Goal: Information Seeking & Learning: Learn about a topic

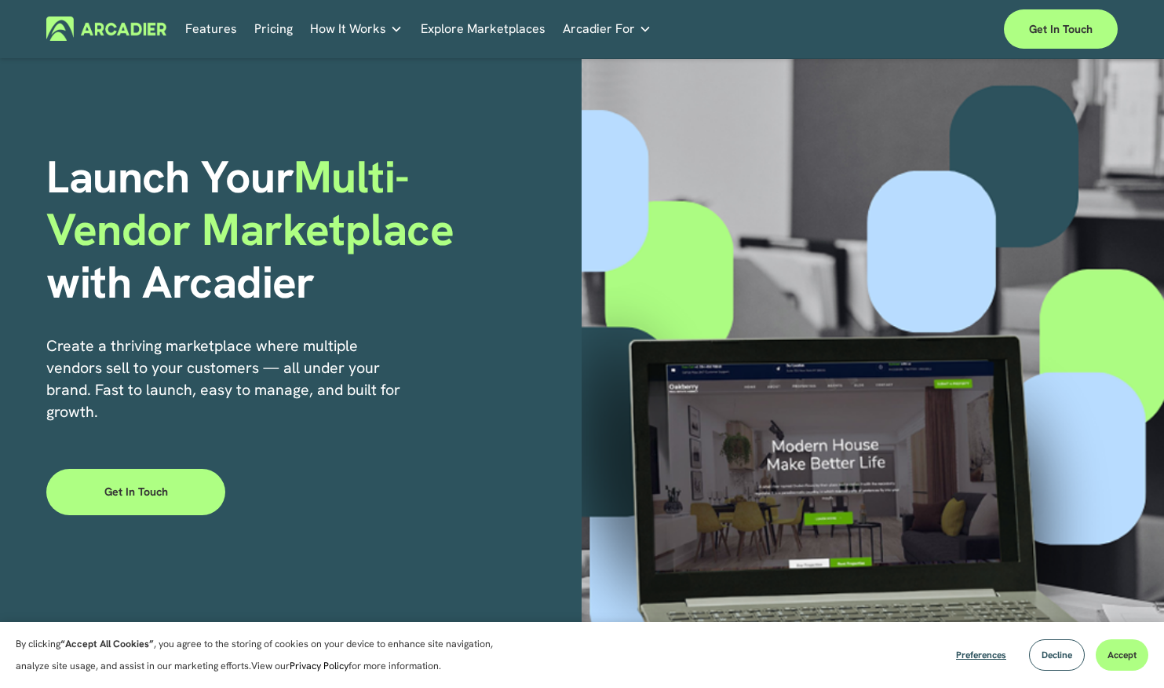
click at [148, 506] on link "Get in touch" at bounding box center [135, 492] width 178 height 46
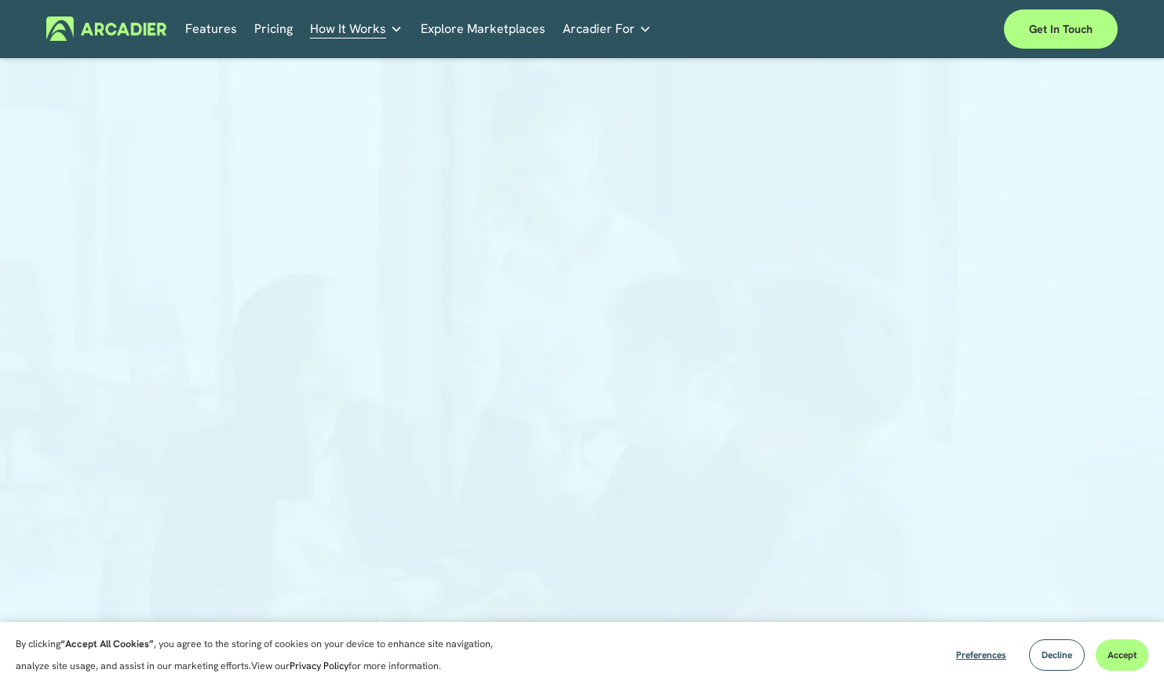
scroll to position [790, 0]
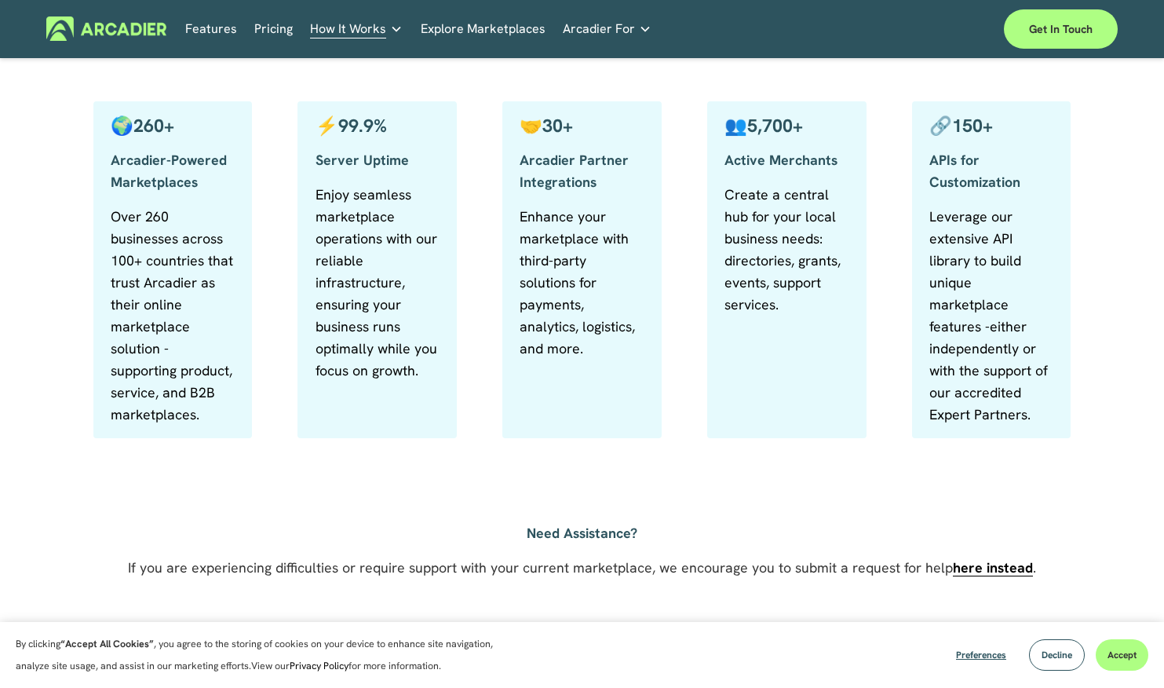
click at [778, 207] on p "Create a central hub for your local business needs: directories, grants, events…" at bounding box center [787, 250] width 124 height 132
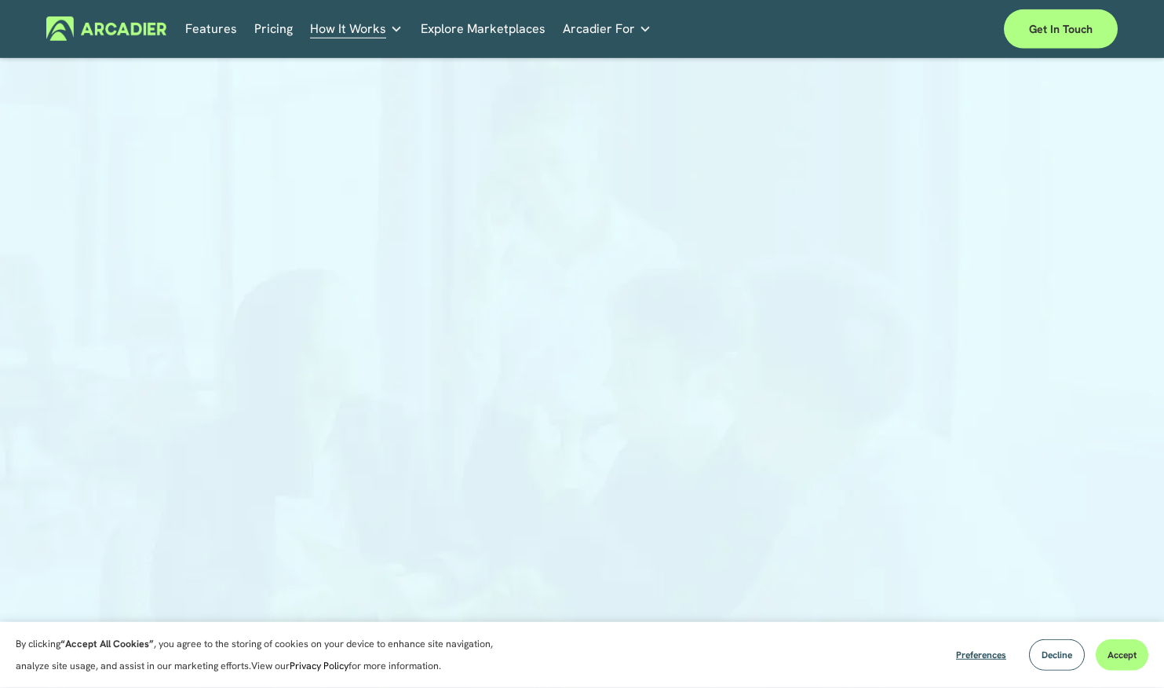
scroll to position [0, 0]
click at [278, 36] on link "Pricing" at bounding box center [273, 28] width 38 height 24
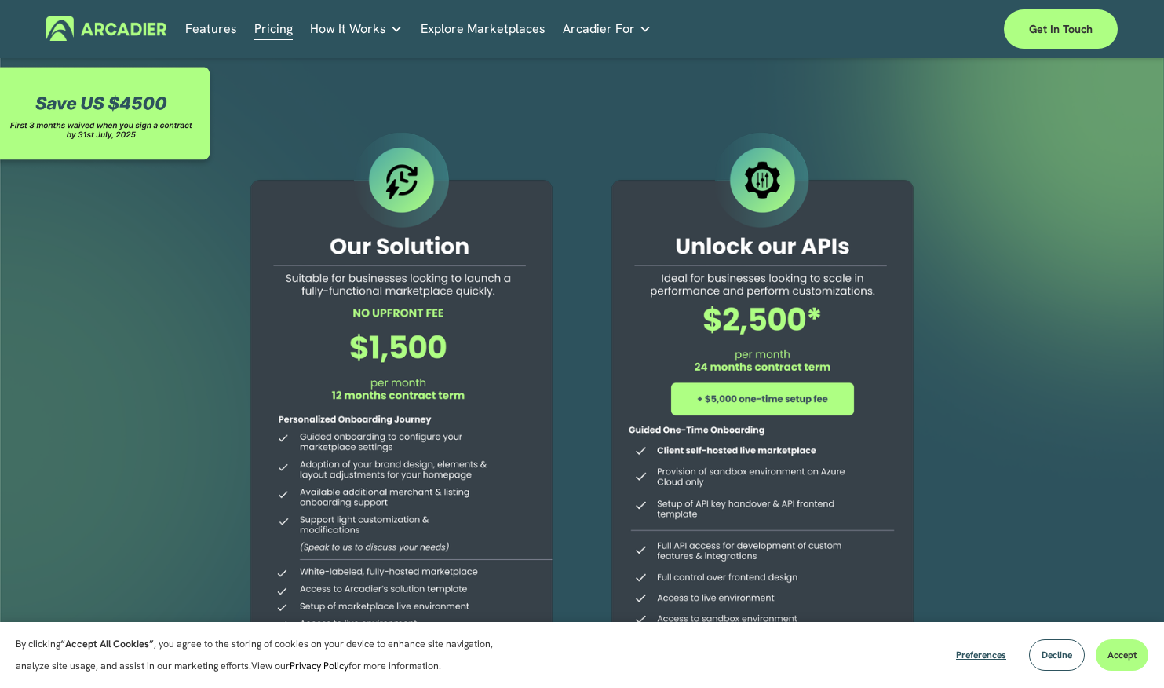
click at [289, 284] on div at bounding box center [401, 438] width 349 height 621
click at [338, 24] on span "How It Works" at bounding box center [348, 29] width 76 height 22
click at [1039, 659] on button "Decline" at bounding box center [1057, 654] width 56 height 31
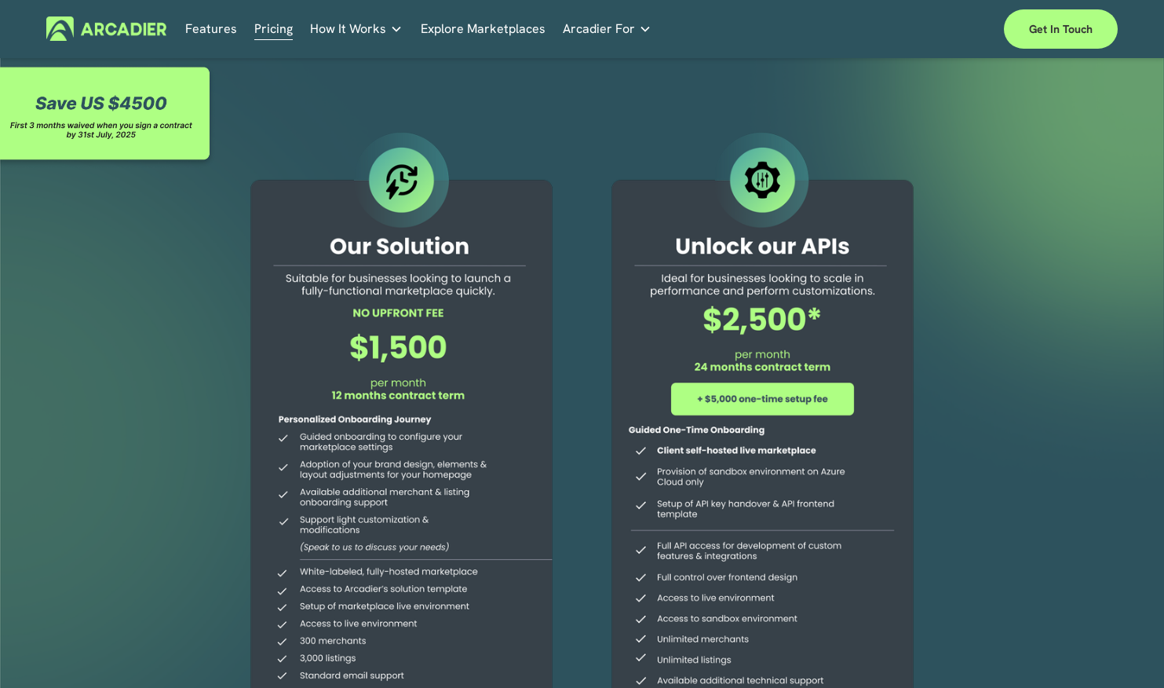
scroll to position [270, 0]
